Goal: Information Seeking & Learning: Learn about a topic

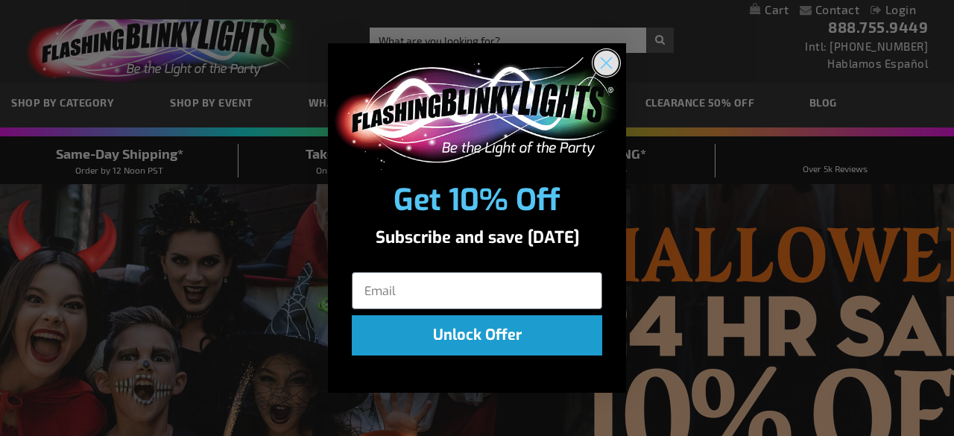
click at [602, 60] on circle "Close dialog" at bounding box center [606, 63] width 25 height 25
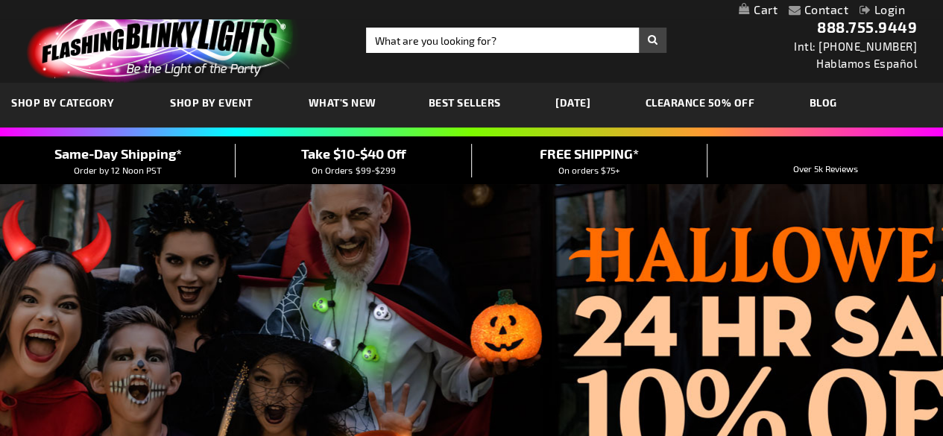
click at [733, 102] on link "CLEARANCE 50% OFF" at bounding box center [700, 103] width 132 height 50
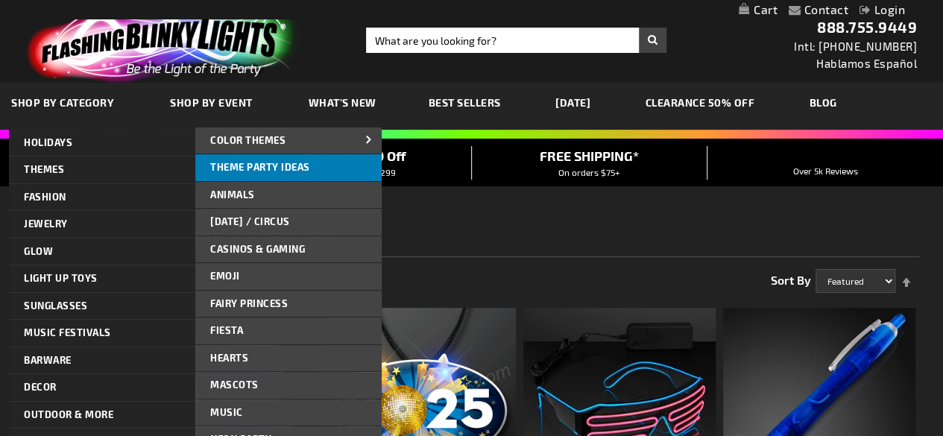
click at [249, 163] on span "Theme Party Ideas" at bounding box center [260, 167] width 100 height 12
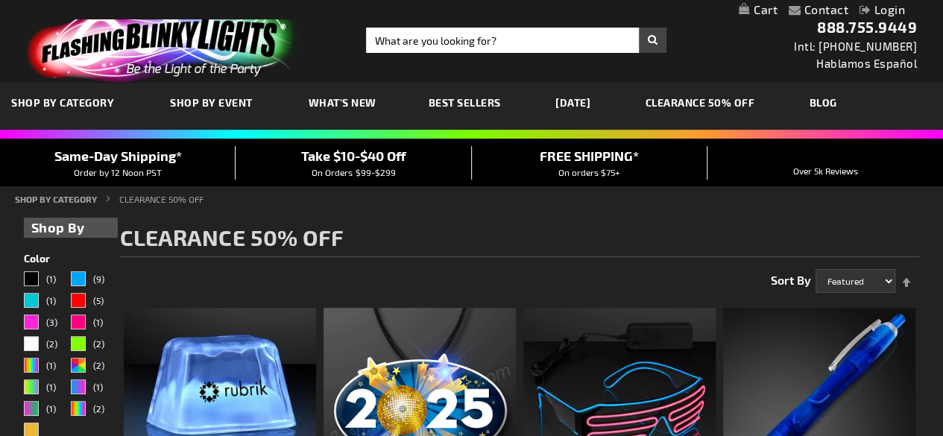
scroll to position [174, 0]
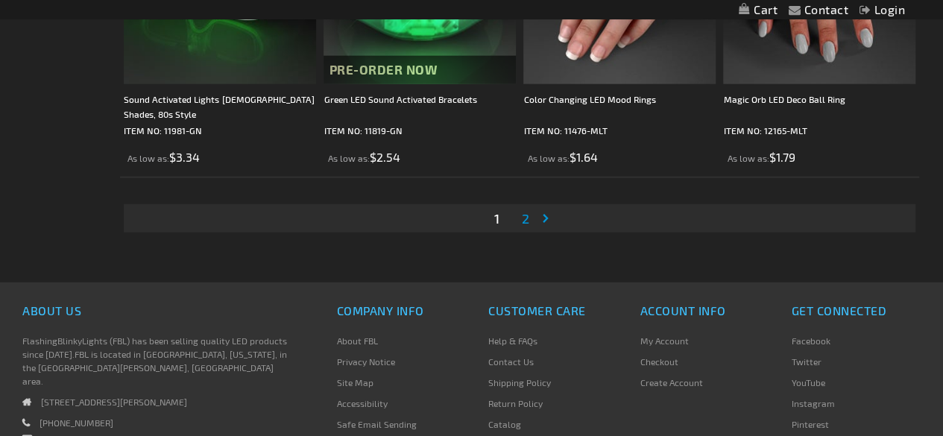
scroll to position [4653, 0]
click at [523, 216] on span "2" at bounding box center [525, 218] width 7 height 16
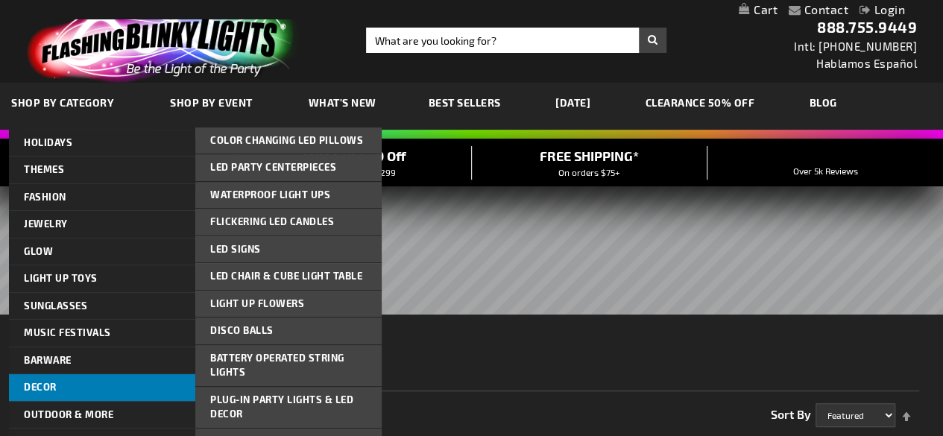
click at [78, 387] on link "Decor" at bounding box center [102, 387] width 186 height 27
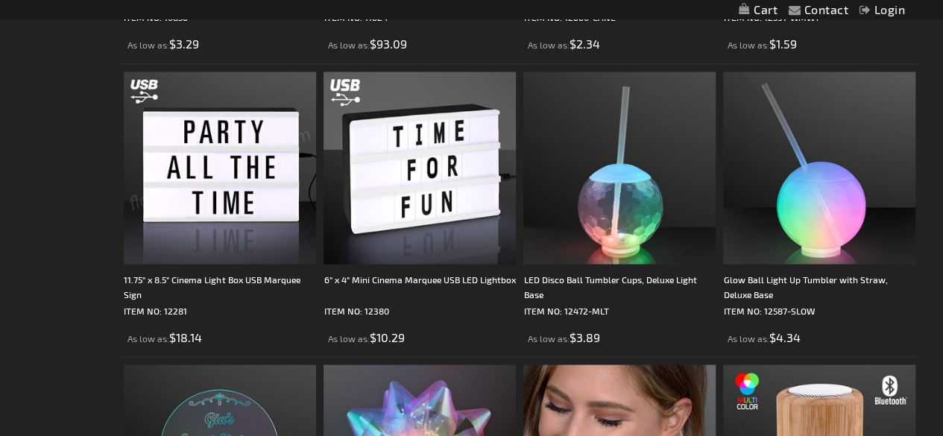
scroll to position [1301, 0]
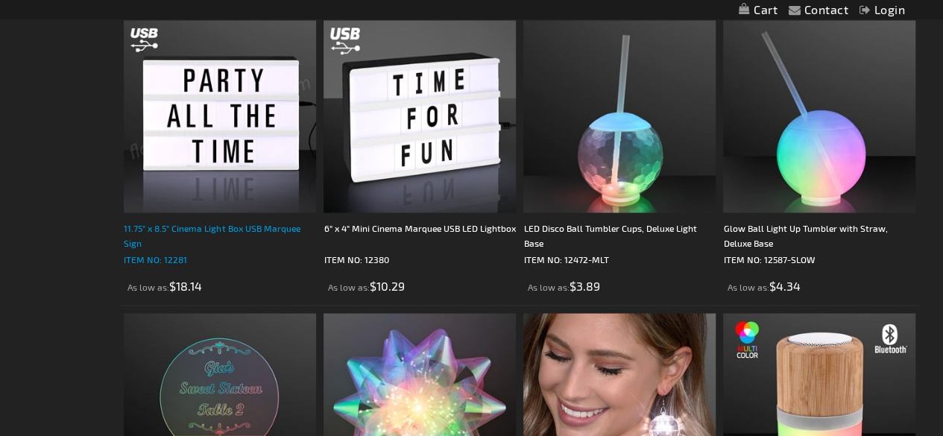
click at [192, 224] on div "11.75" x 8.5" Cinema Light Box USB Marquee Sign" at bounding box center [220, 235] width 192 height 30
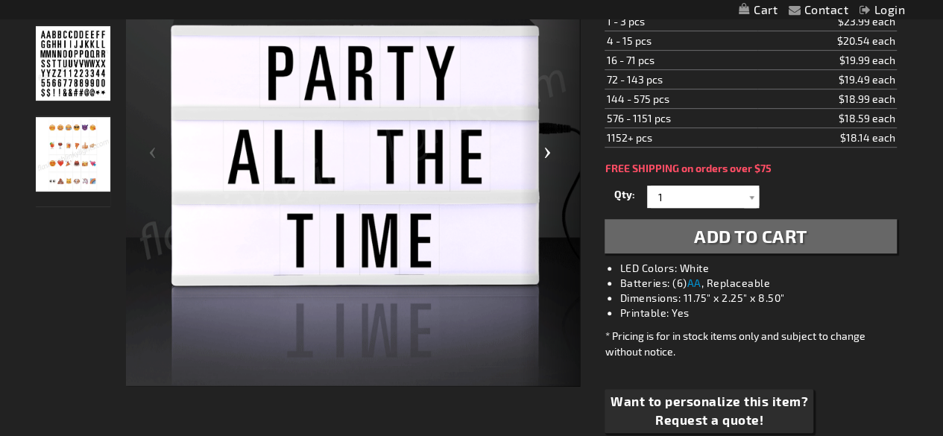
scroll to position [217, 0]
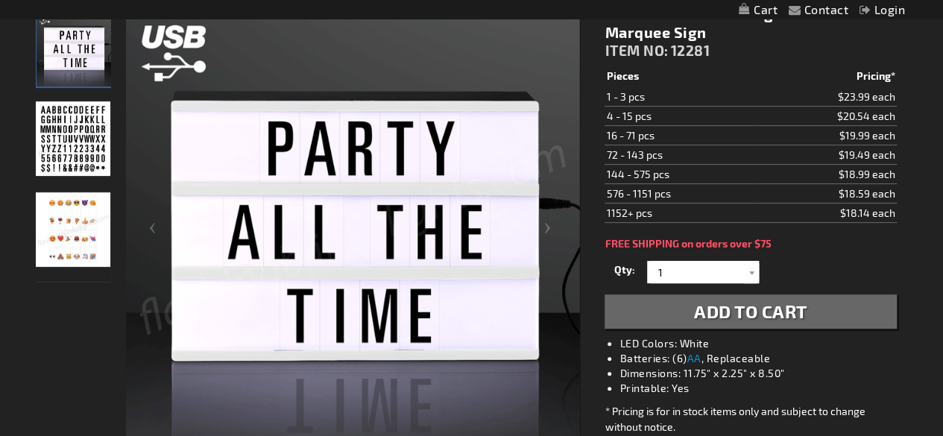
click at [79, 244] on img at bounding box center [73, 229] width 75 height 75
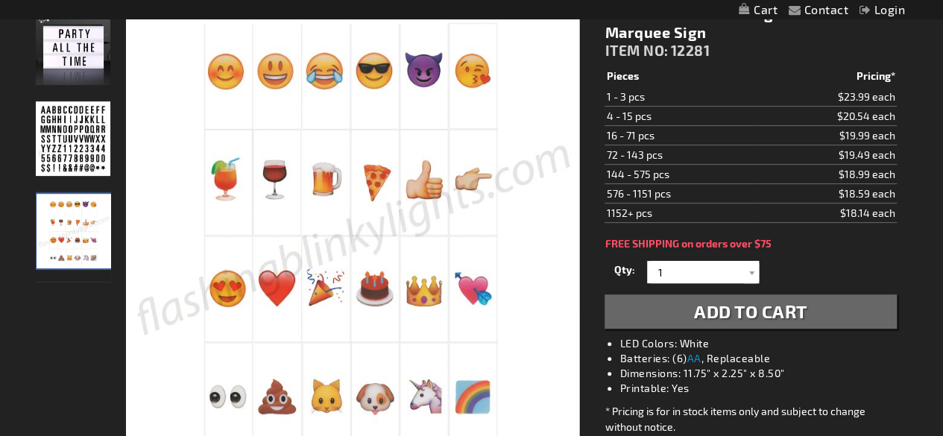
click at [70, 145] on img at bounding box center [73, 138] width 75 height 75
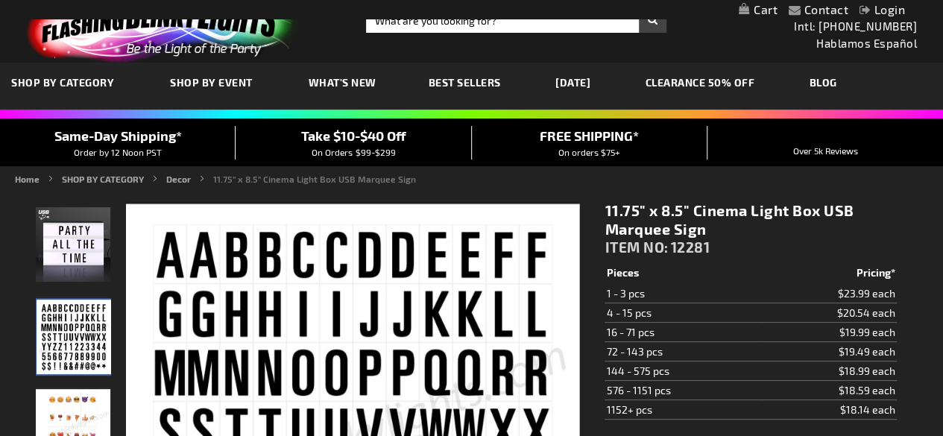
scroll to position [19, 0]
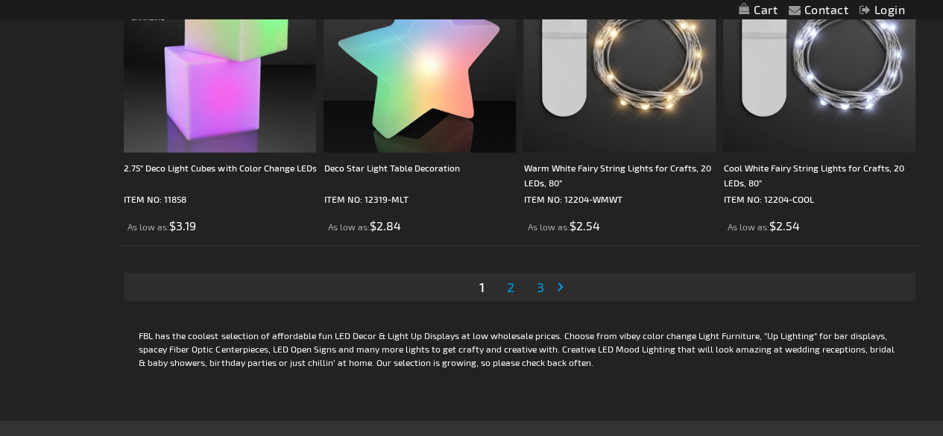
scroll to position [4585, 0]
click at [512, 292] on span "2" at bounding box center [510, 286] width 7 height 16
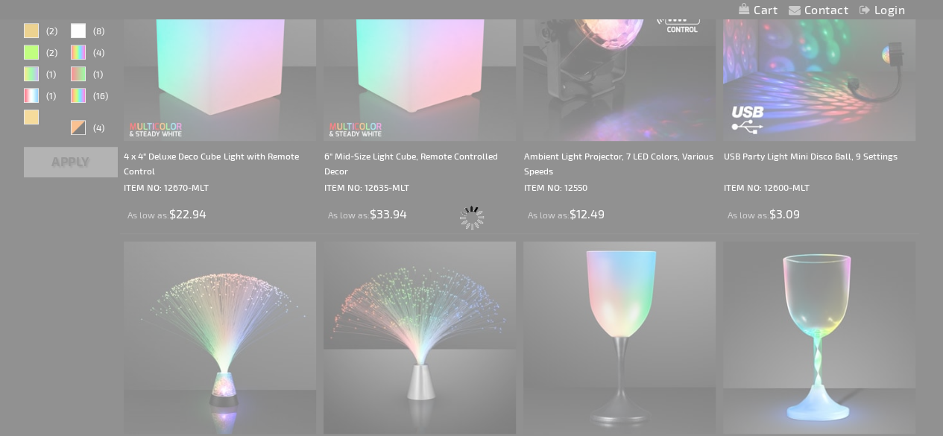
scroll to position [406, 0]
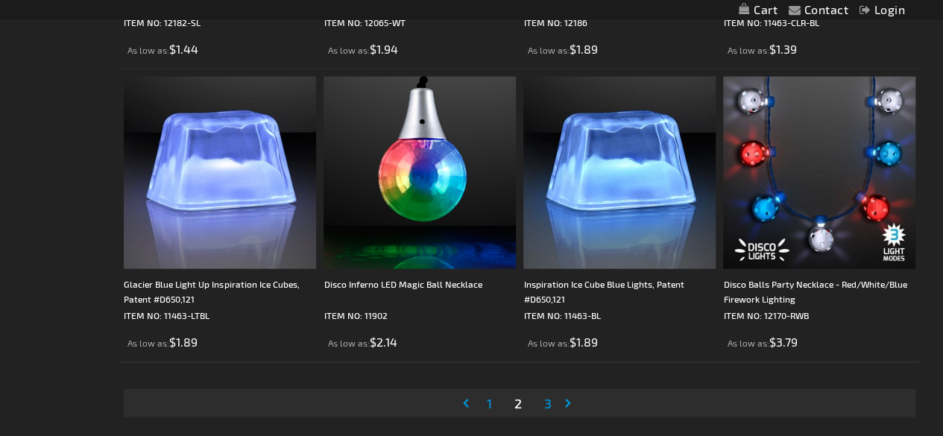
scroll to position [4623, 0]
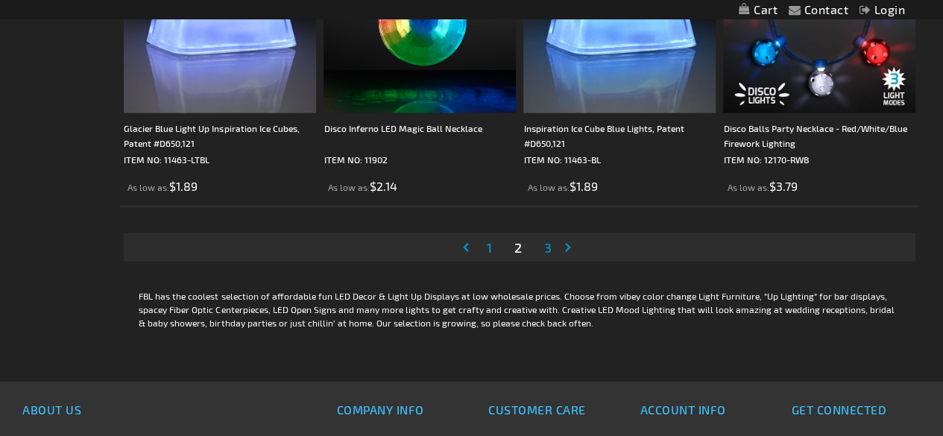
click at [547, 250] on span "3" at bounding box center [547, 247] width 7 height 16
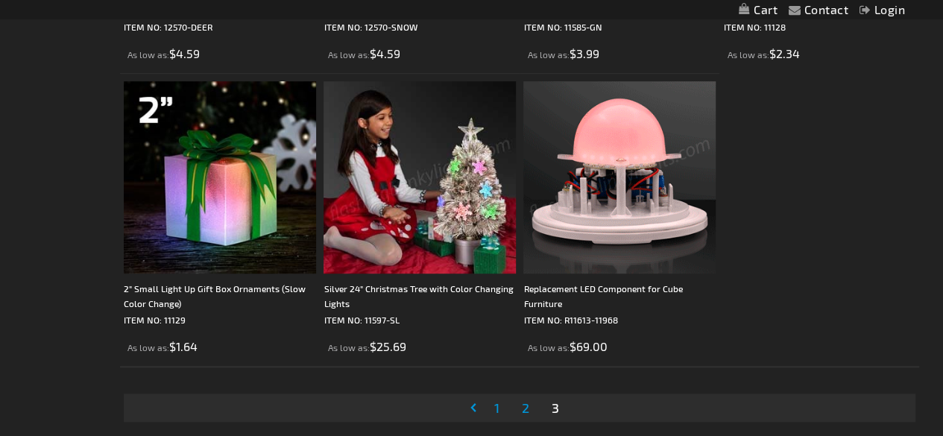
scroll to position [3295, 0]
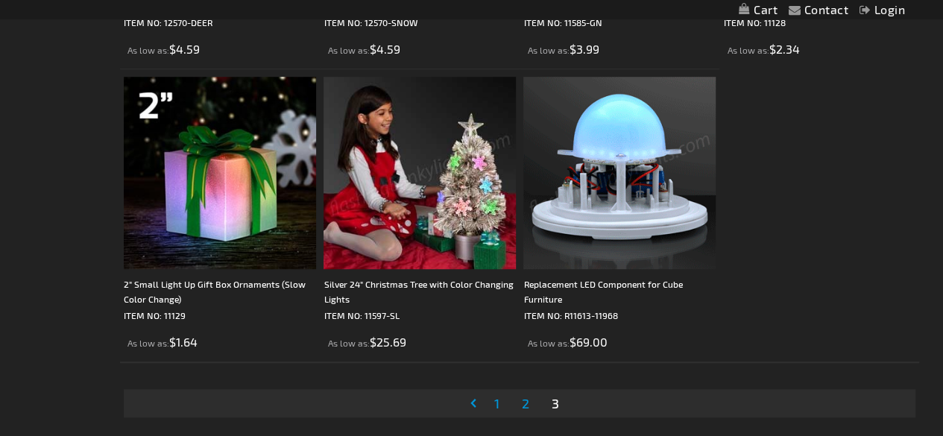
click at [548, 250] on img at bounding box center [619, 173] width 192 height 192
